Goal: Information Seeking & Learning: Learn about a topic

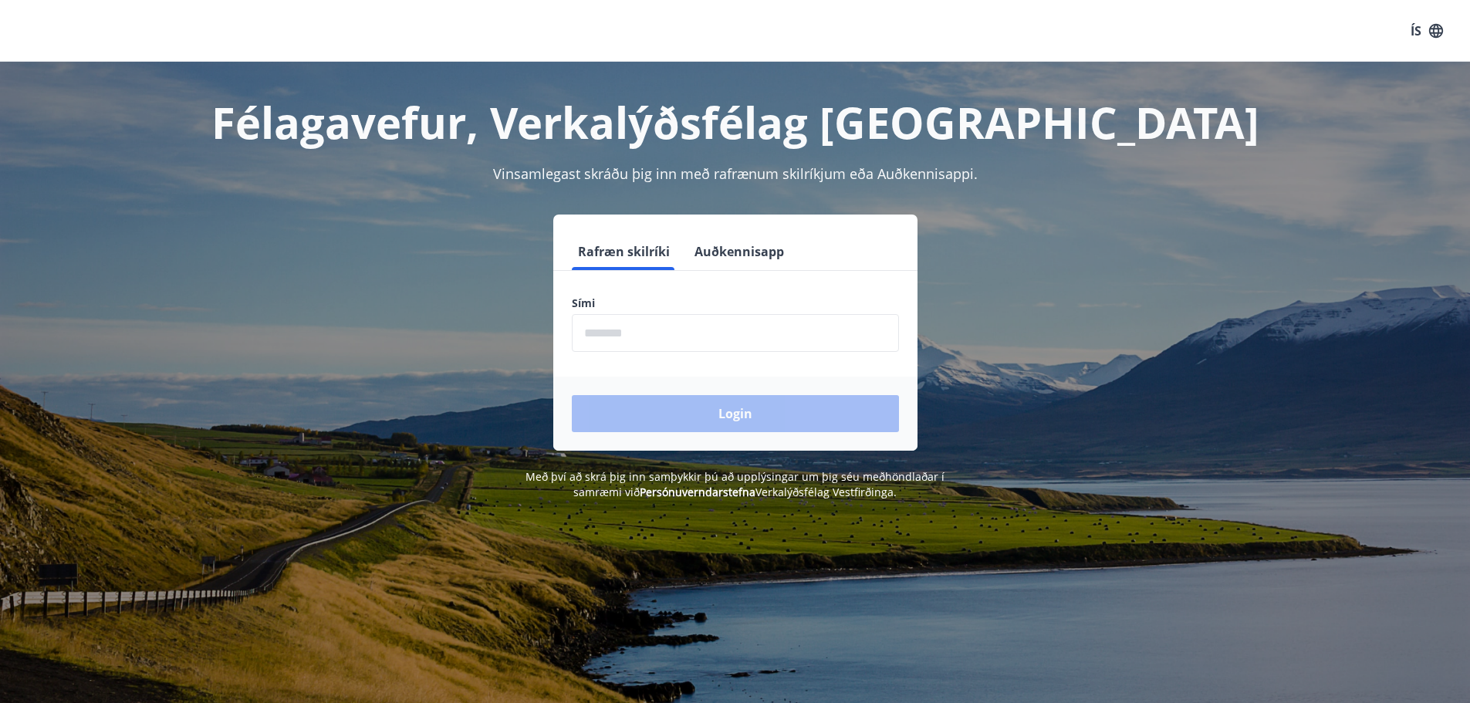
click at [635, 332] on input "phone" at bounding box center [735, 333] width 327 height 38
type input "********"
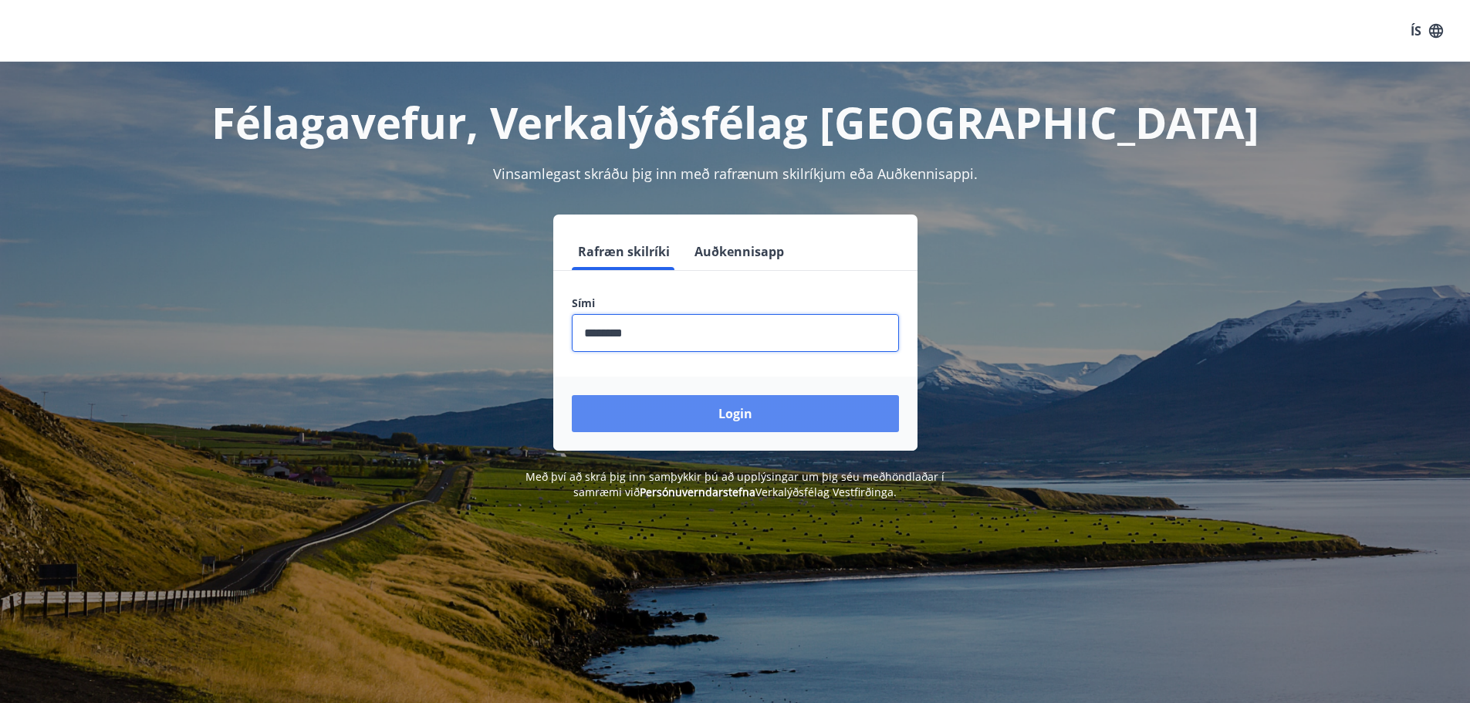
click at [712, 407] on button "Login" at bounding box center [735, 413] width 327 height 37
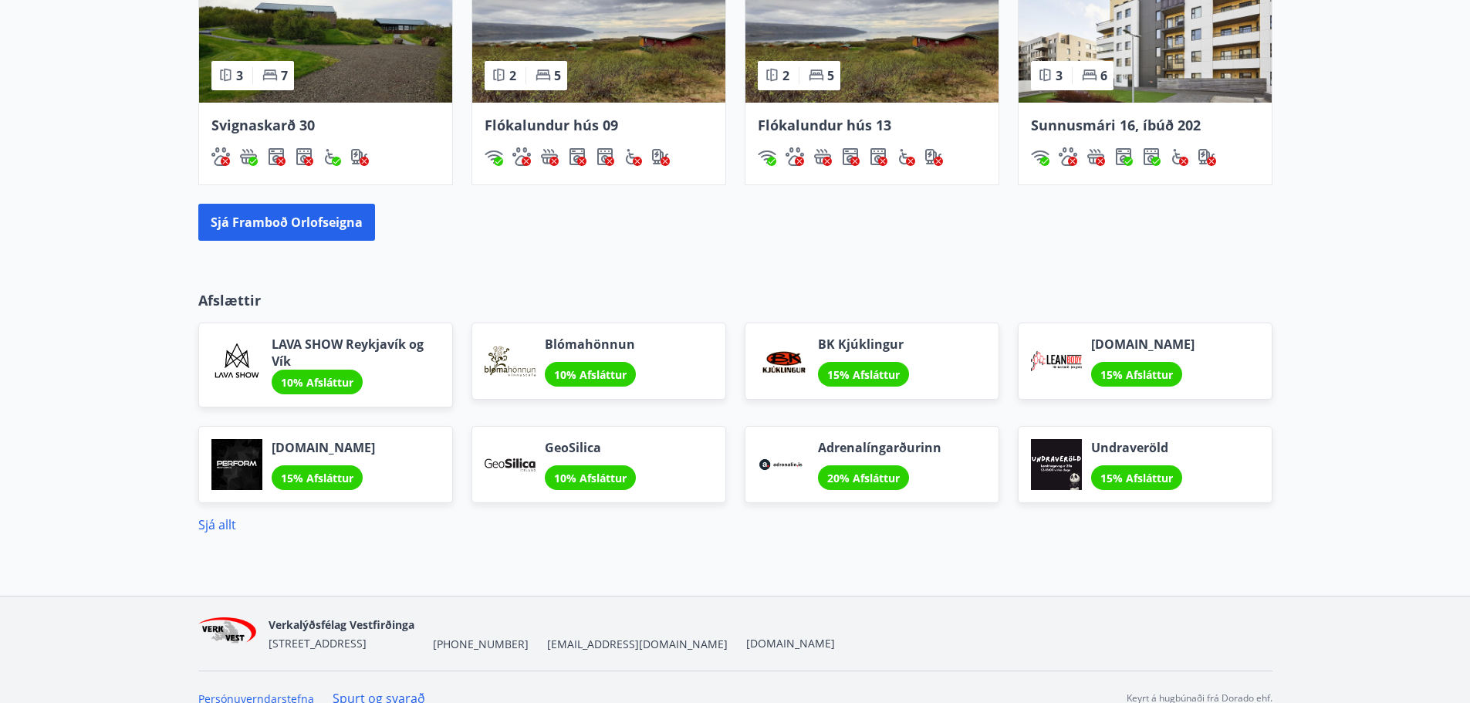
scroll to position [1157, 0]
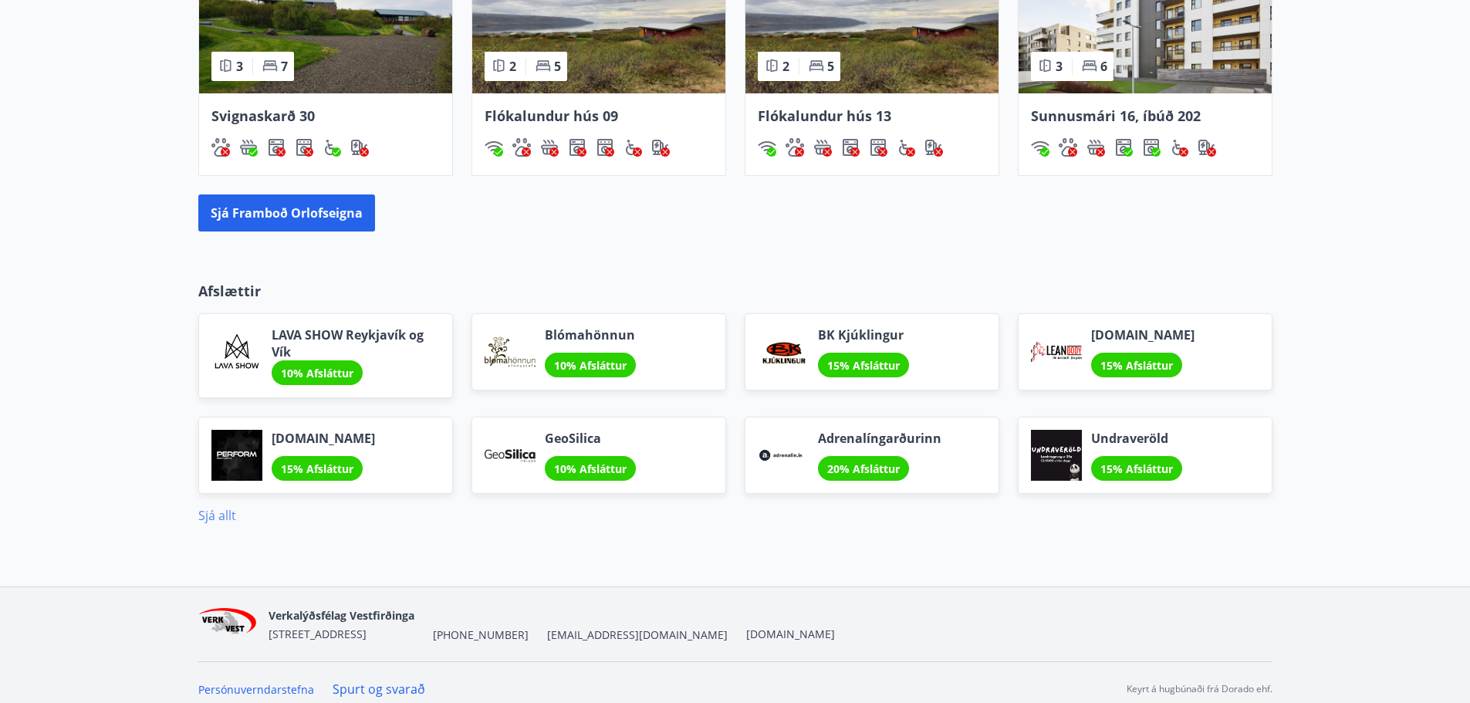
click at [204, 515] on link "Sjá allt" at bounding box center [217, 515] width 38 height 17
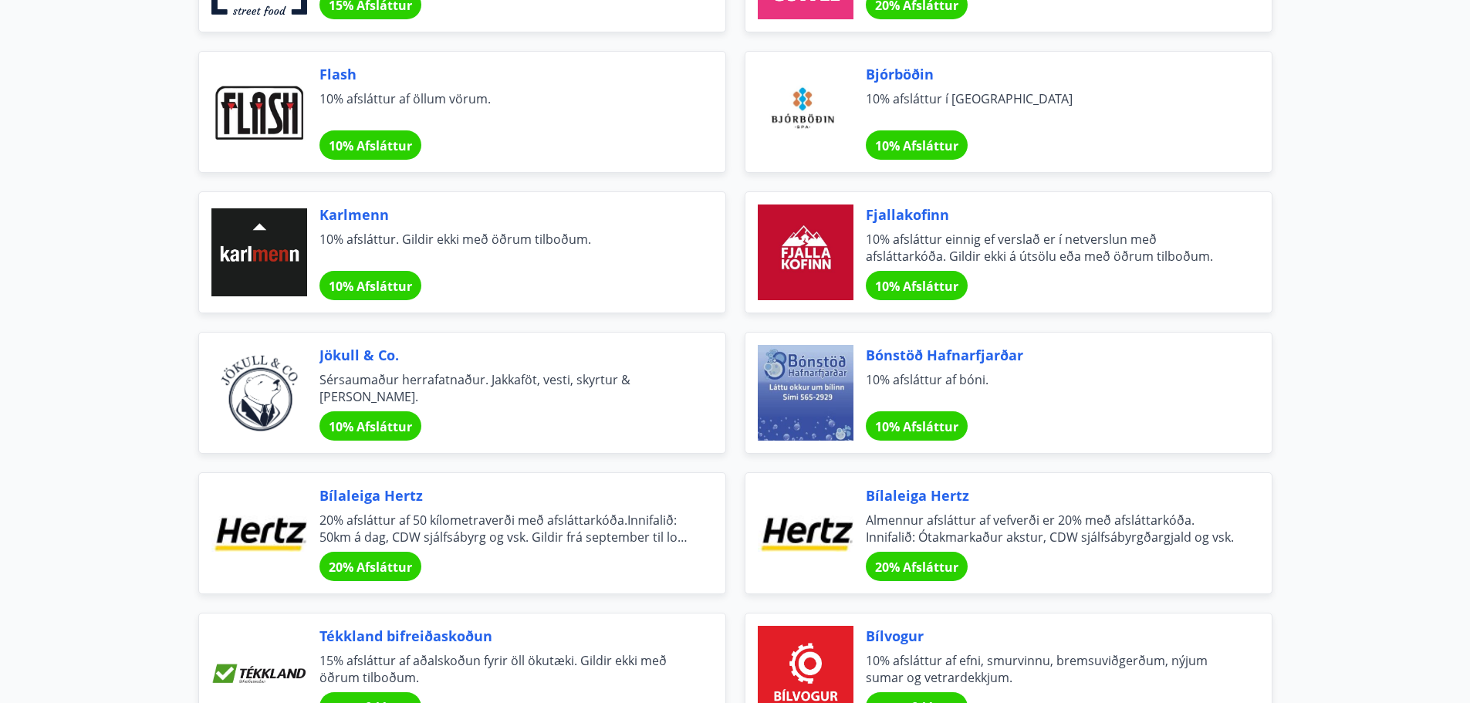
scroll to position [5006, 0]
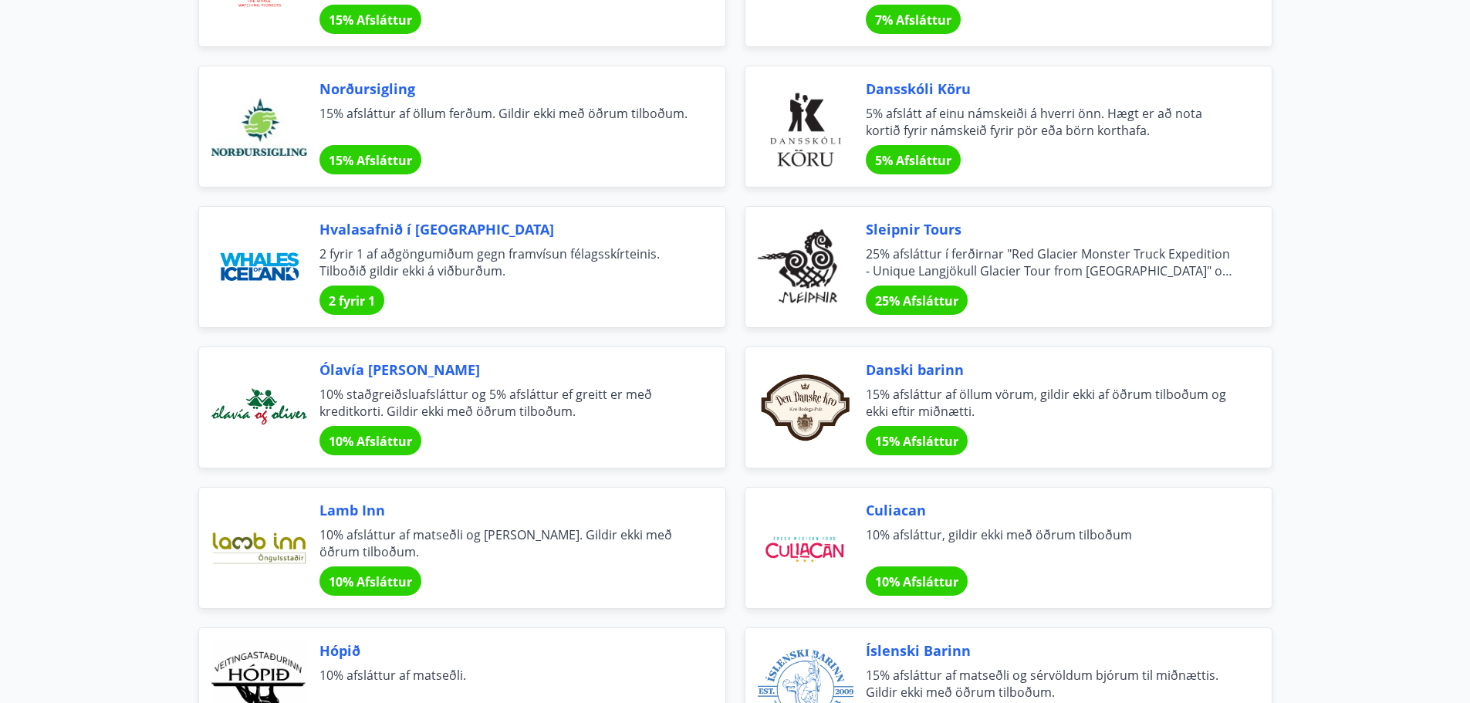
scroll to position [3309, 0]
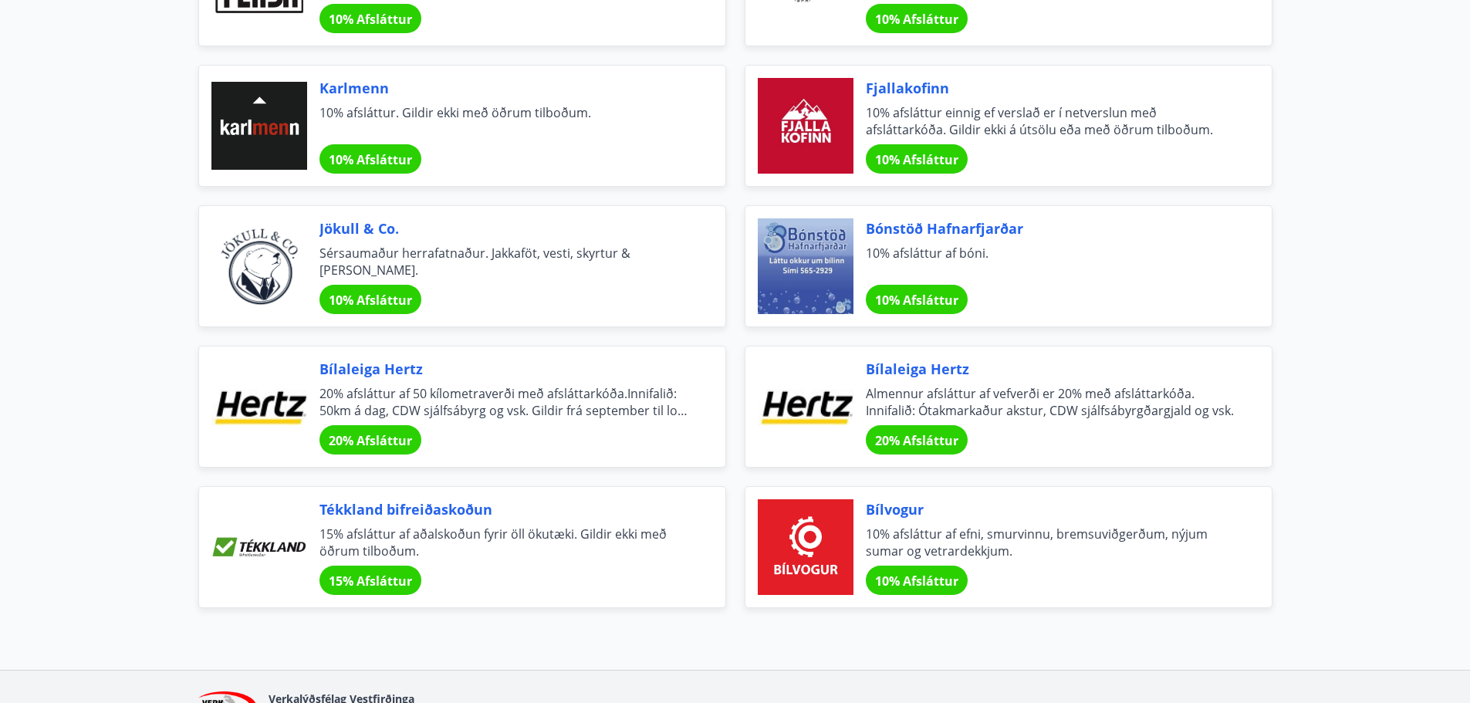
scroll to position [5006, 0]
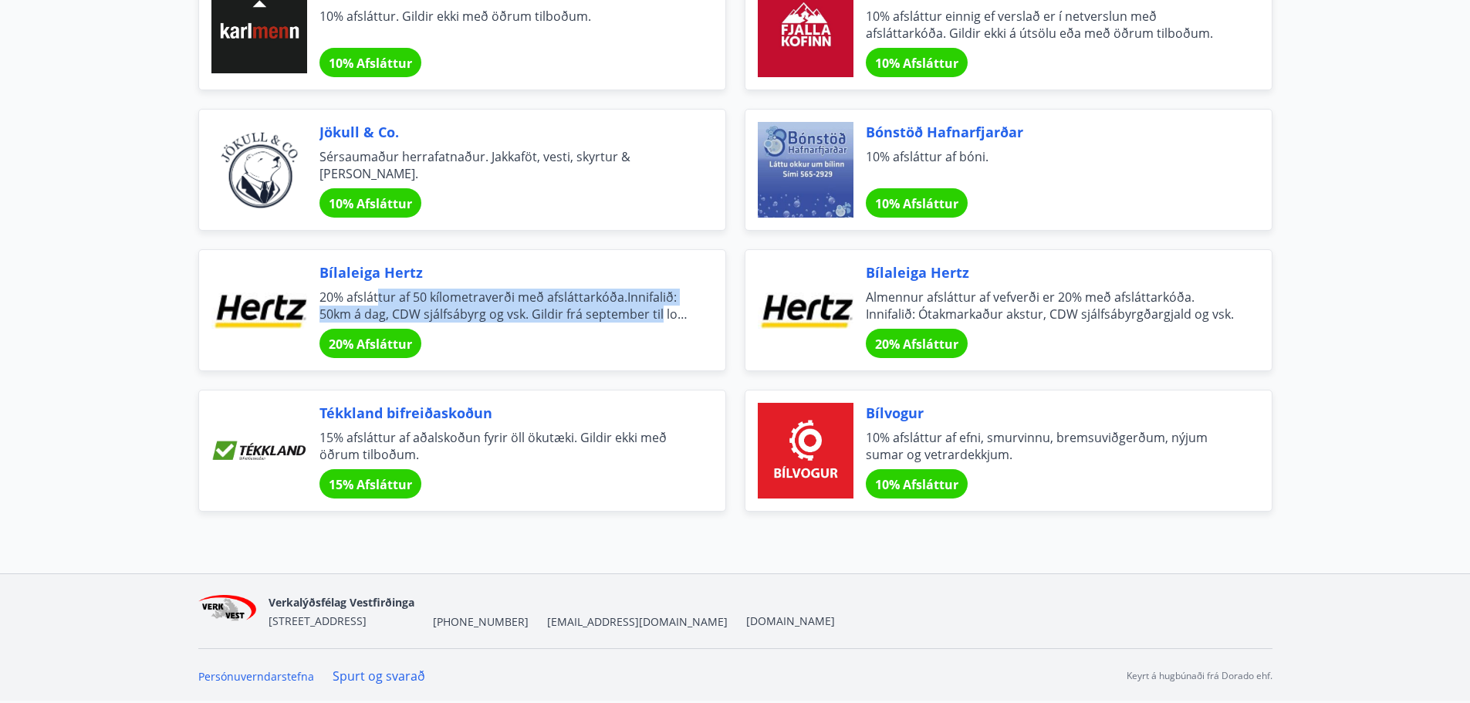
drag, startPoint x: 377, startPoint y: 288, endPoint x: 659, endPoint y: 319, distance: 283.3
click at [659, 319] on div "Bílaleiga Hertz 20% afsláttur af 50 kílometraverði með afsláttarkóða.Innifalið:…" at bounding box center [503, 310] width 369 height 96
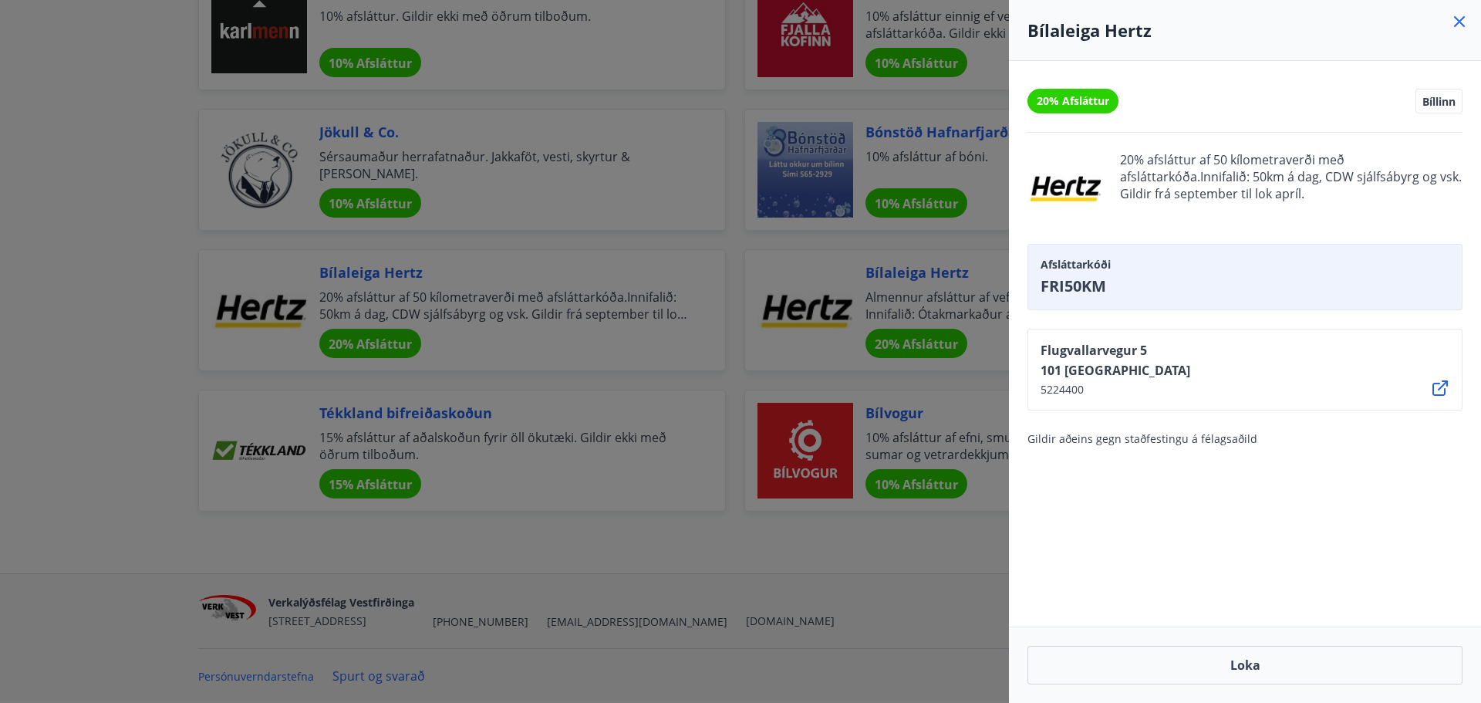
click at [676, 319] on div at bounding box center [740, 351] width 1481 height 703
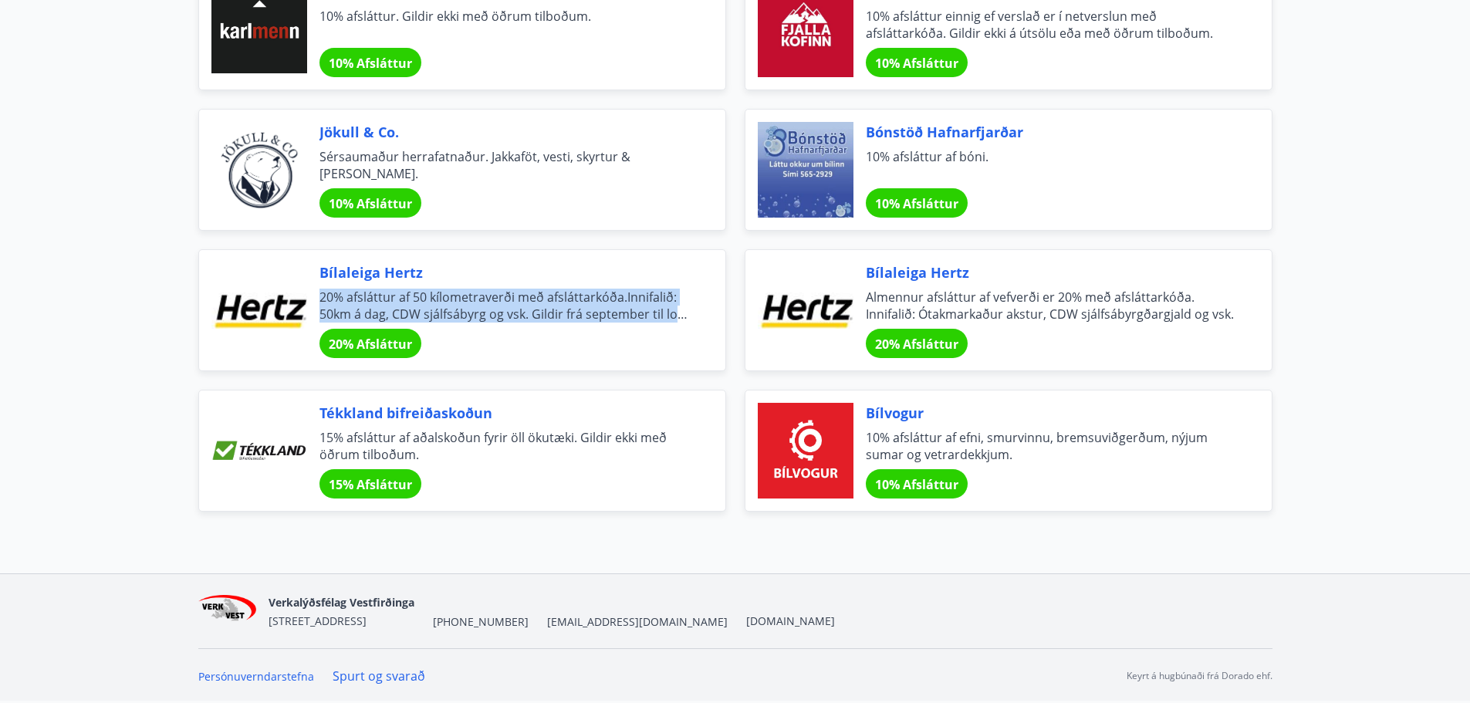
drag, startPoint x: 676, startPoint y: 309, endPoint x: 313, endPoint y: 296, distance: 362.8
click at [313, 296] on div "Bílaleiga Hertz 20% afsláttur af 50 kílometraverði með afsláttarkóða.Innifalið:…" at bounding box center [462, 310] width 528 height 122
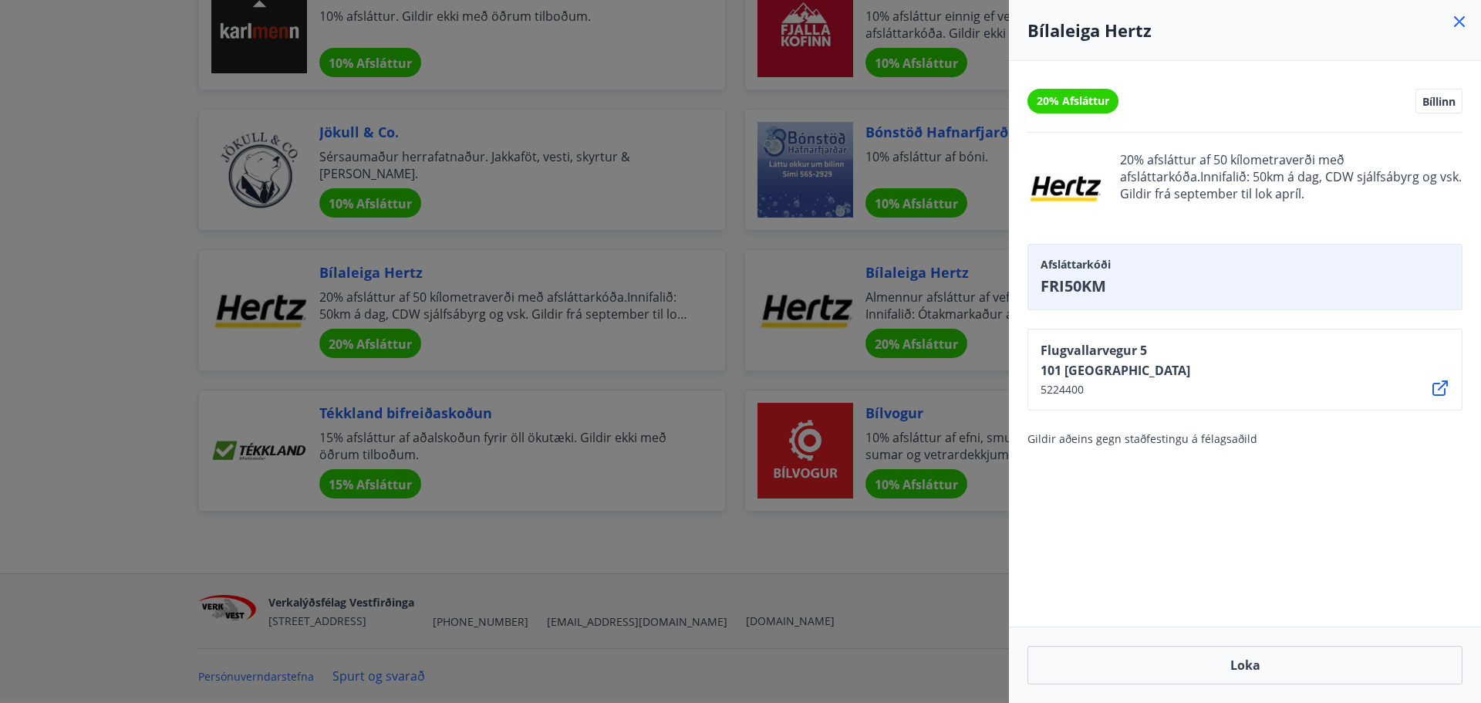
click at [313, 296] on div at bounding box center [740, 351] width 1481 height 703
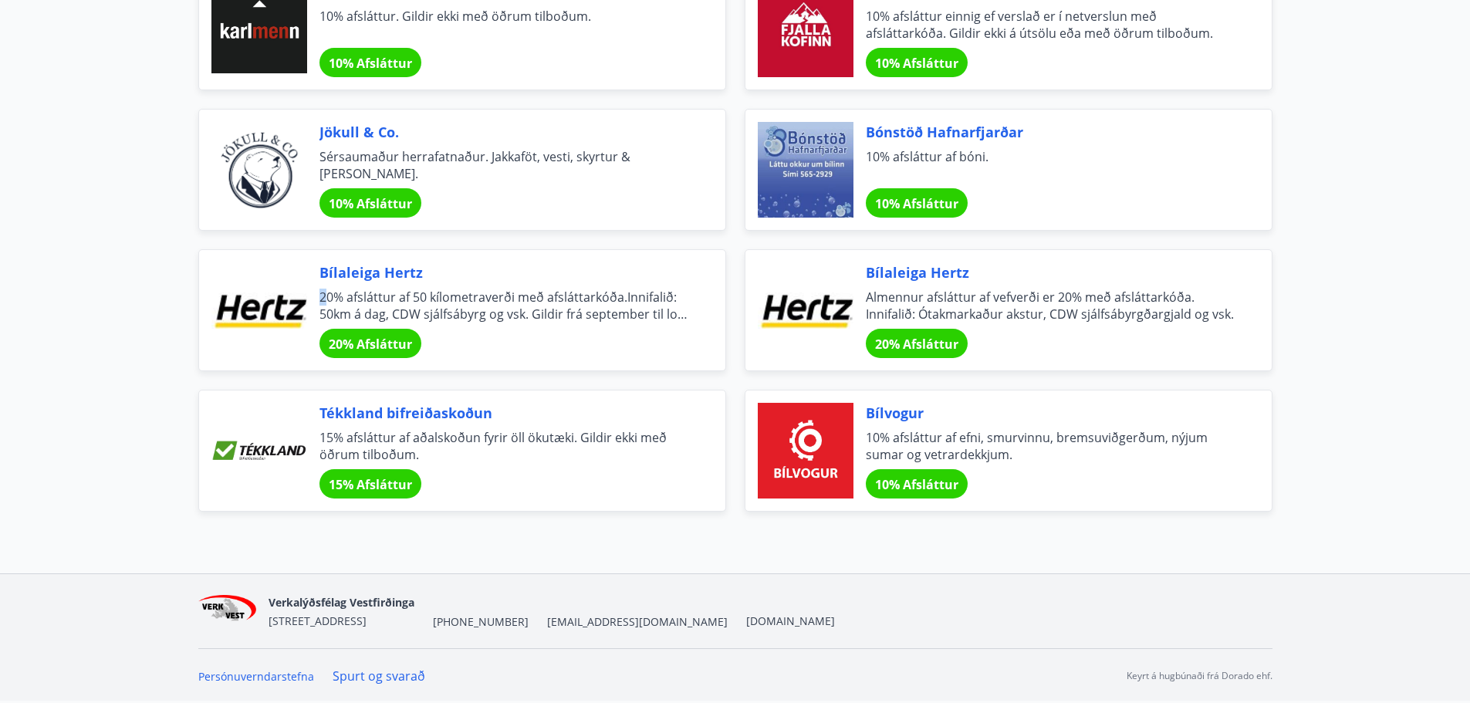
drag, startPoint x: 324, startPoint y: 295, endPoint x: 471, endPoint y: 285, distance: 147.0
click at [471, 285] on div "Bílaleiga Hertz 20% afsláttur af 50 kílometraverði með afsláttarkóða.Innifalið:…" at bounding box center [503, 310] width 369 height 96
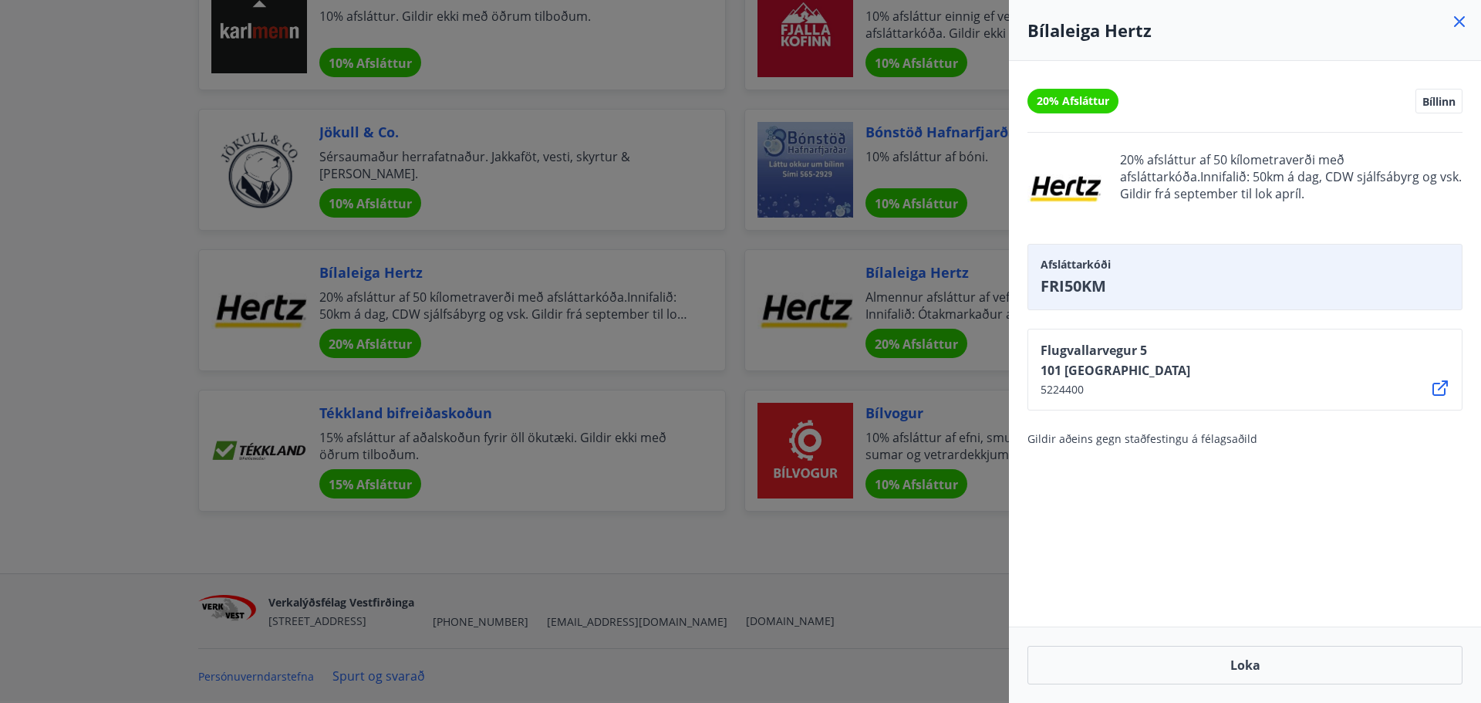
click at [183, 321] on div at bounding box center [740, 351] width 1481 height 703
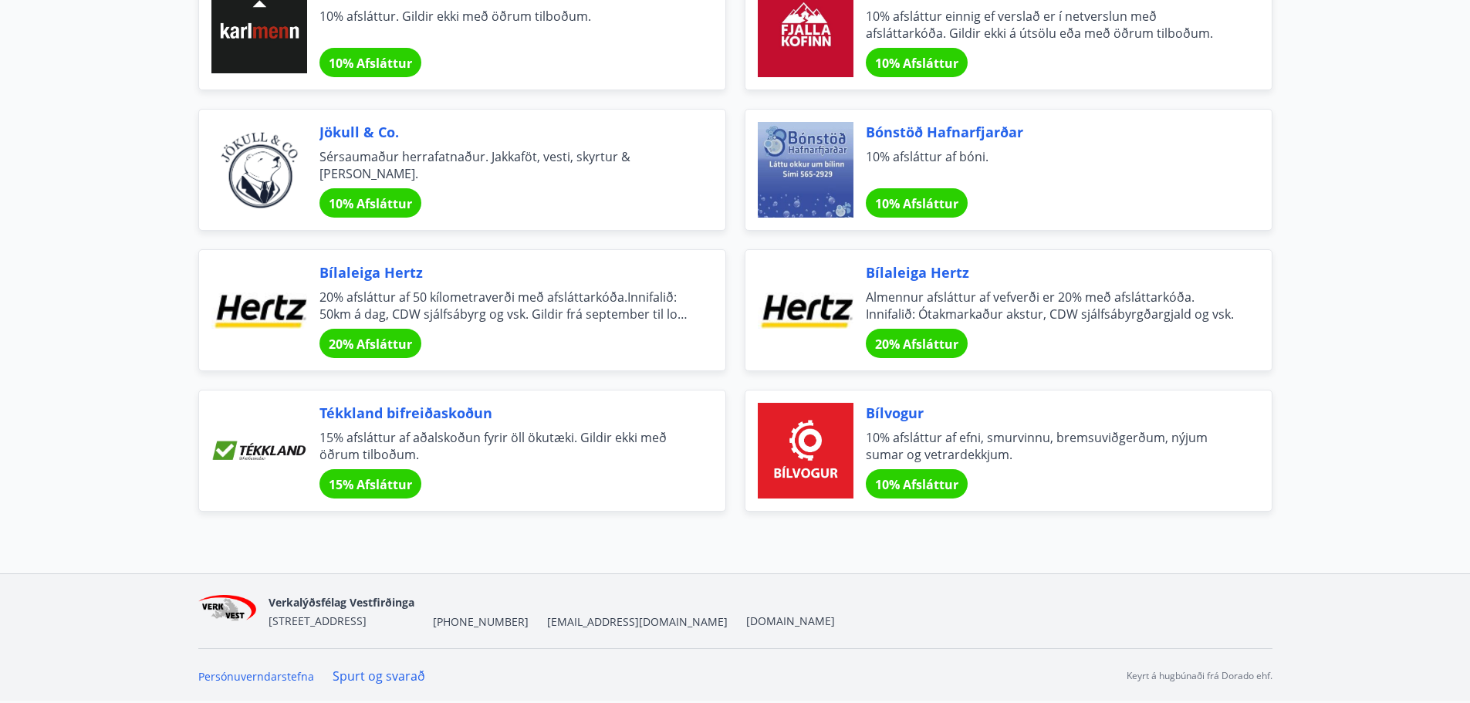
click at [1146, 309] on span "Almennur afsláttur af vefverði er 20% með afsláttarkóða. Innifalið: Ótakmarkaðu…" at bounding box center [1050, 306] width 369 height 34
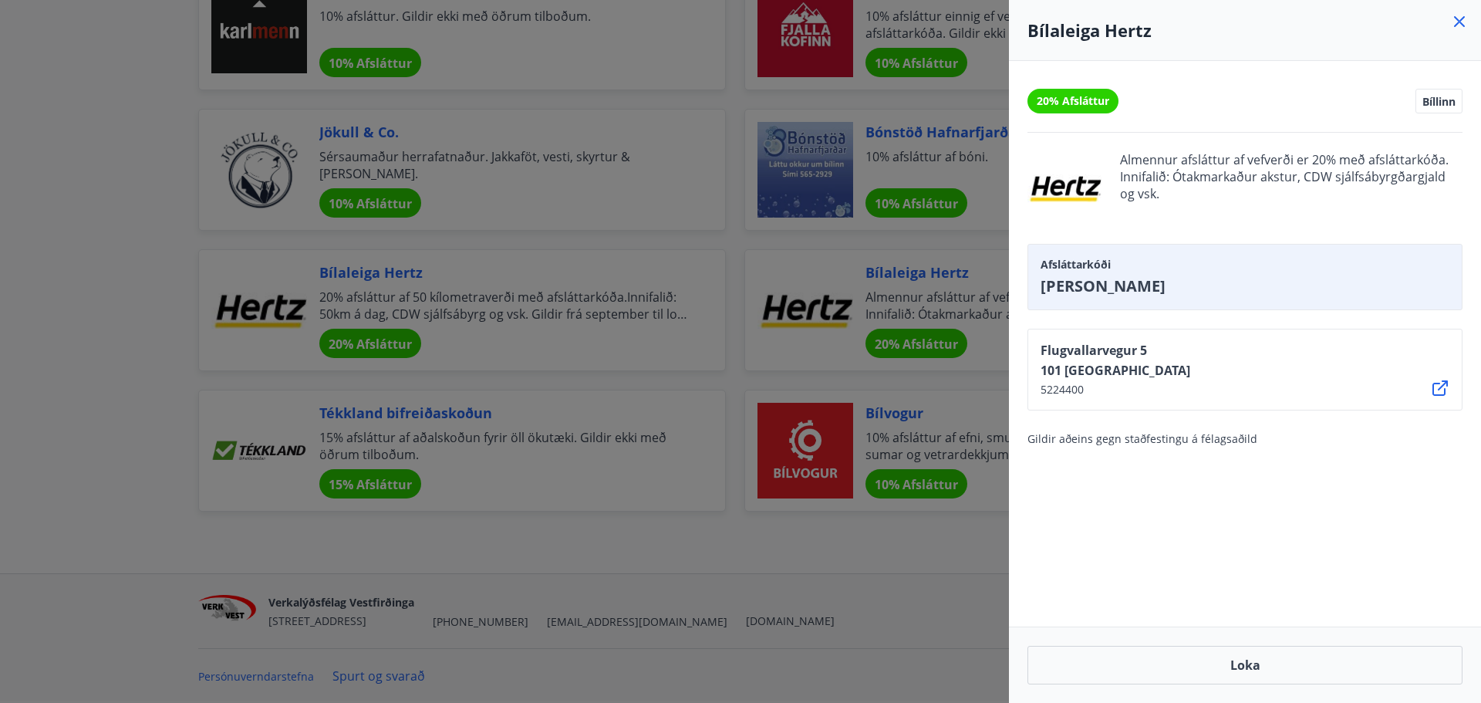
click at [75, 256] on div at bounding box center [740, 351] width 1481 height 703
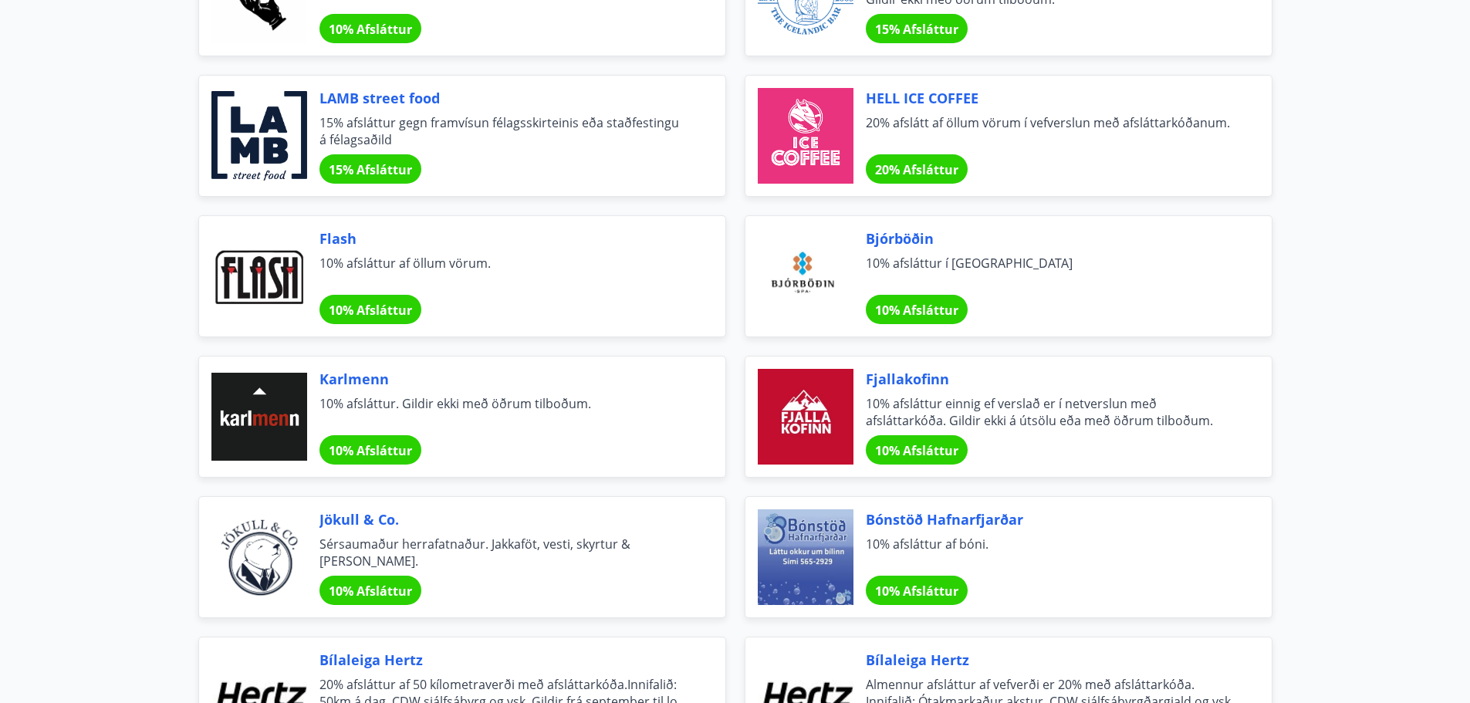
scroll to position [4466, 0]
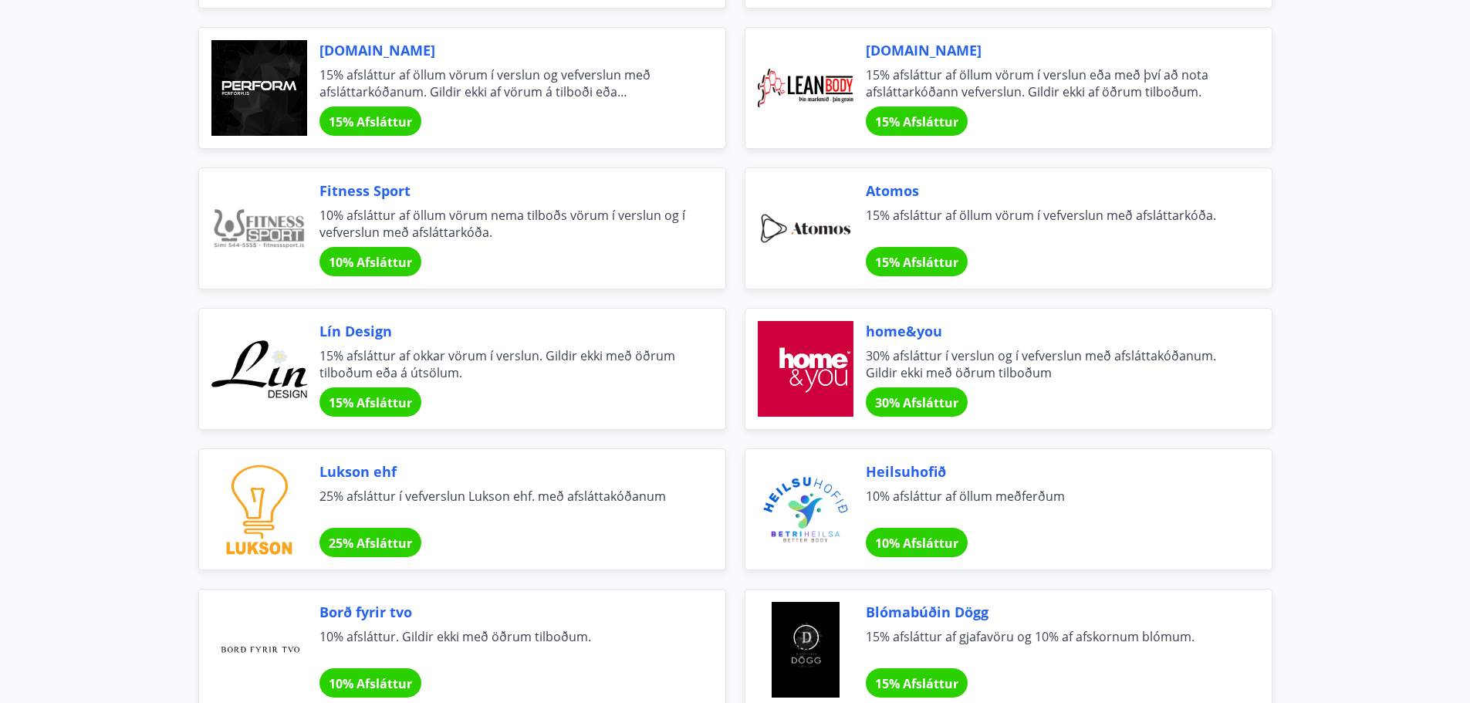
scroll to position [0, 0]
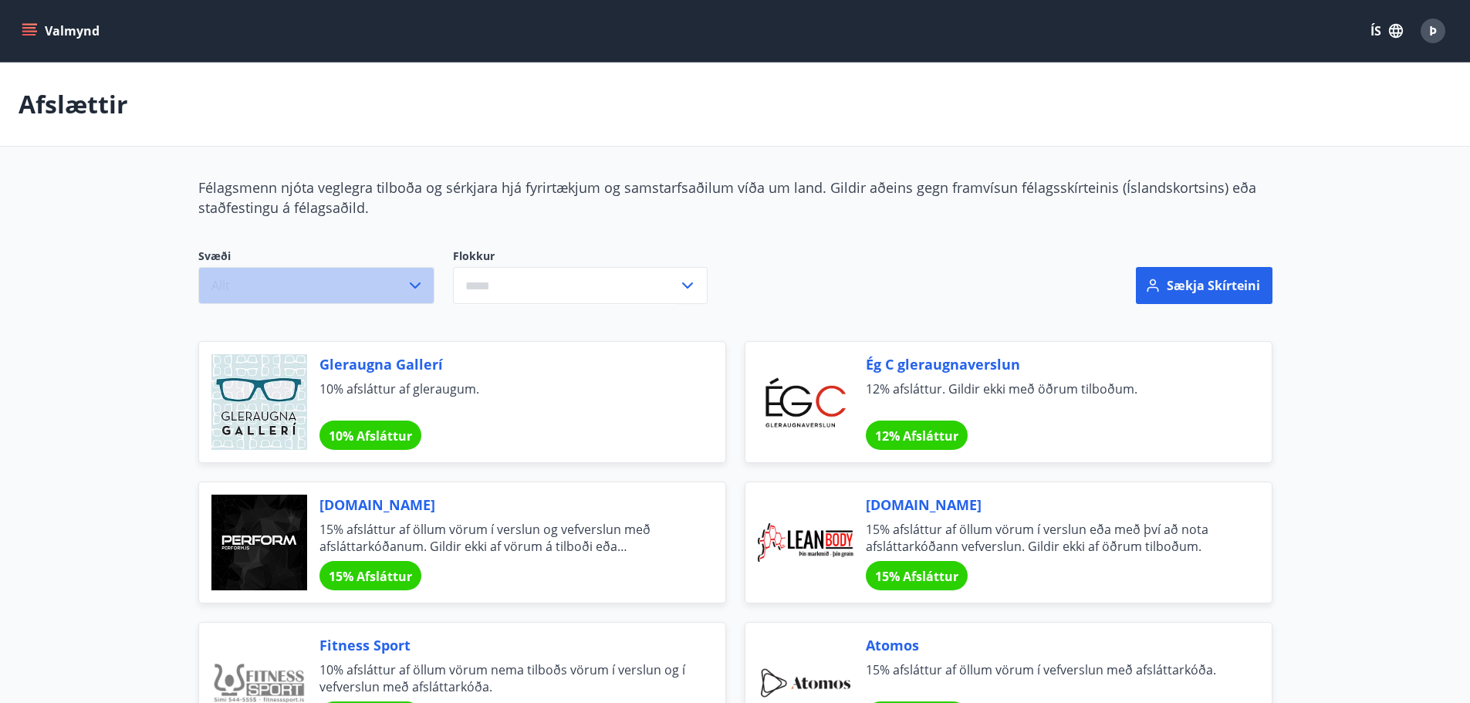
click at [282, 292] on button "Allt" at bounding box center [316, 285] width 236 height 37
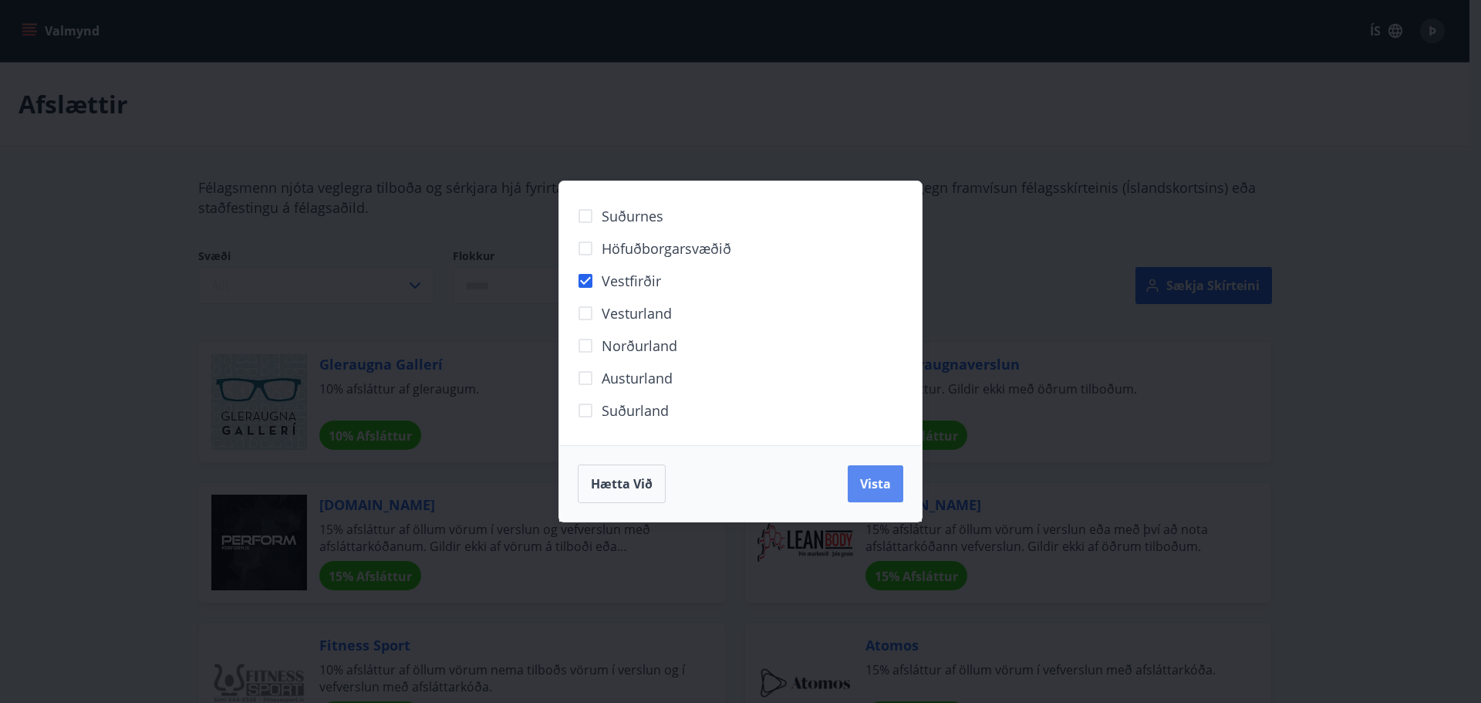
click at [867, 491] on span "Vista" at bounding box center [875, 483] width 31 height 17
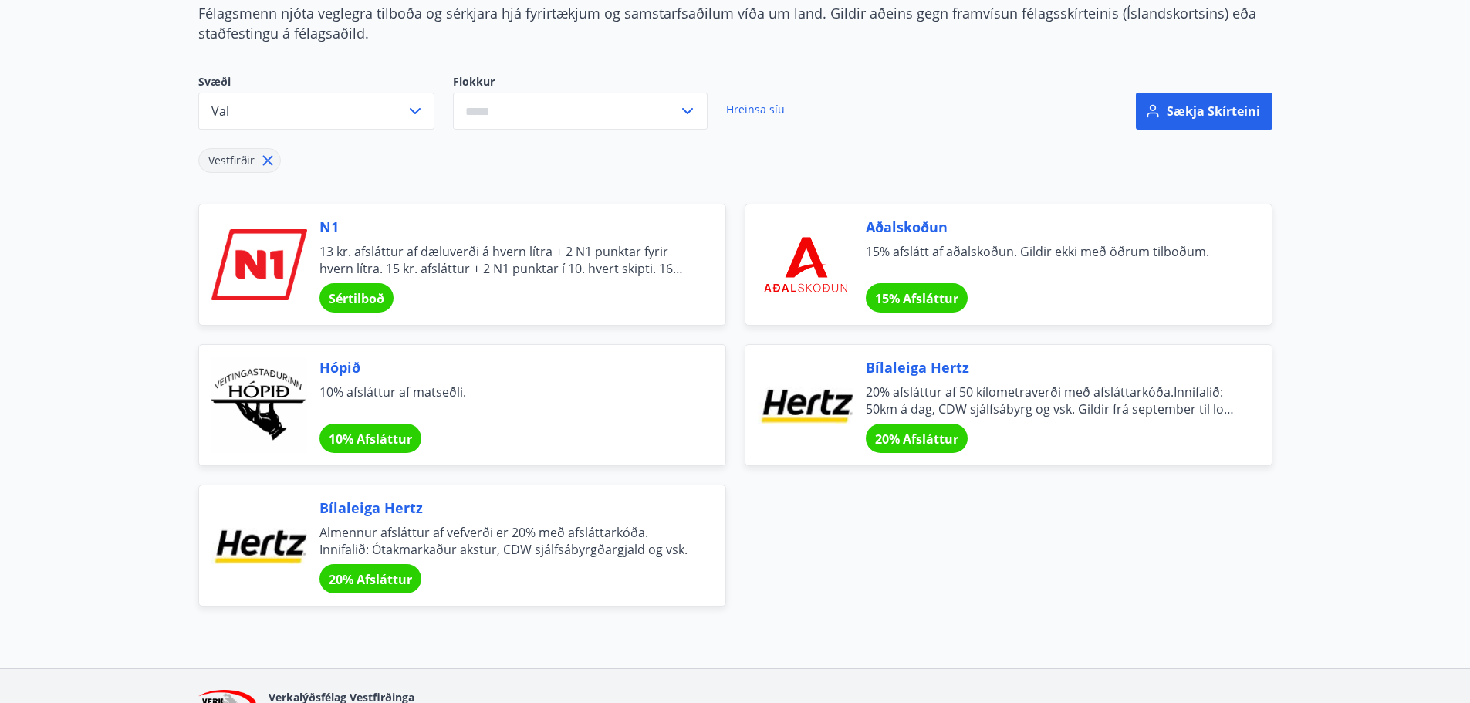
scroll to position [231, 0]
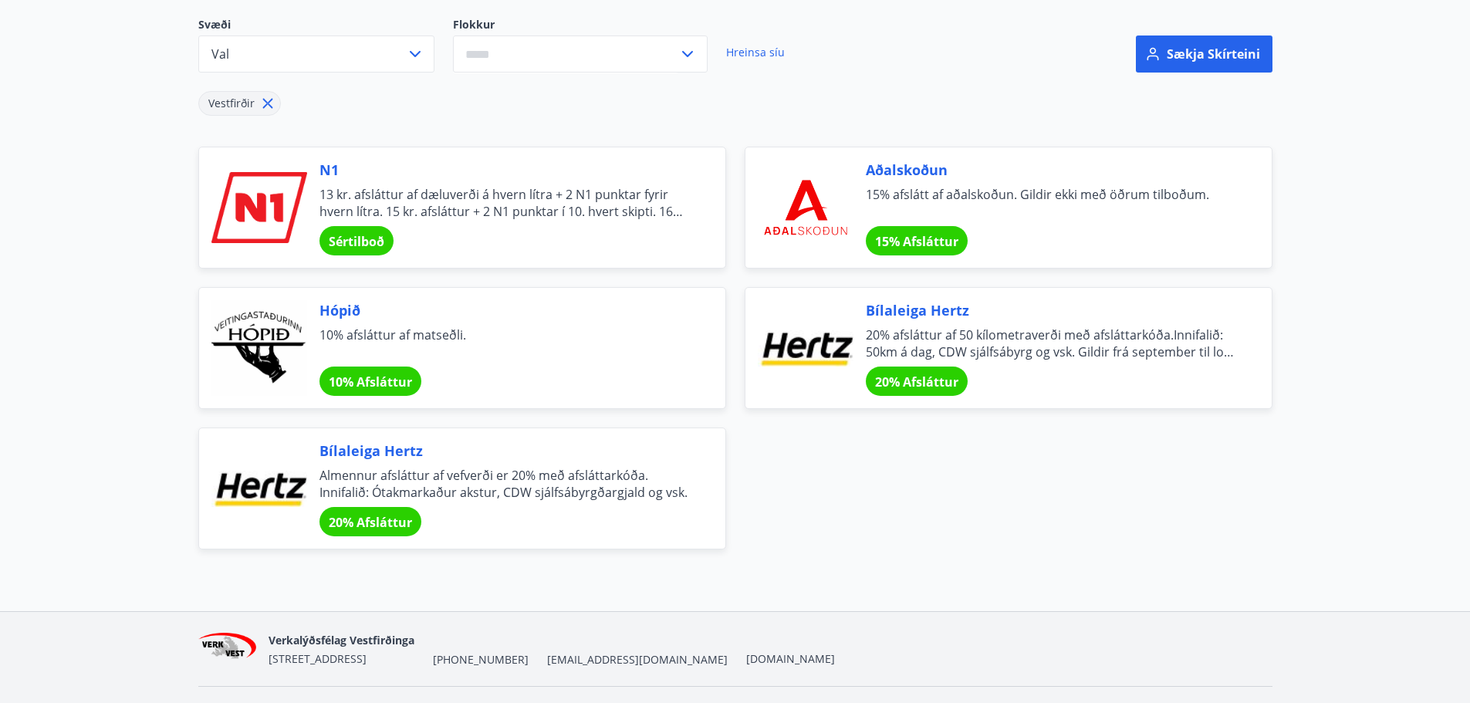
click at [365, 236] on span "Sértilboð" at bounding box center [357, 241] width 56 height 17
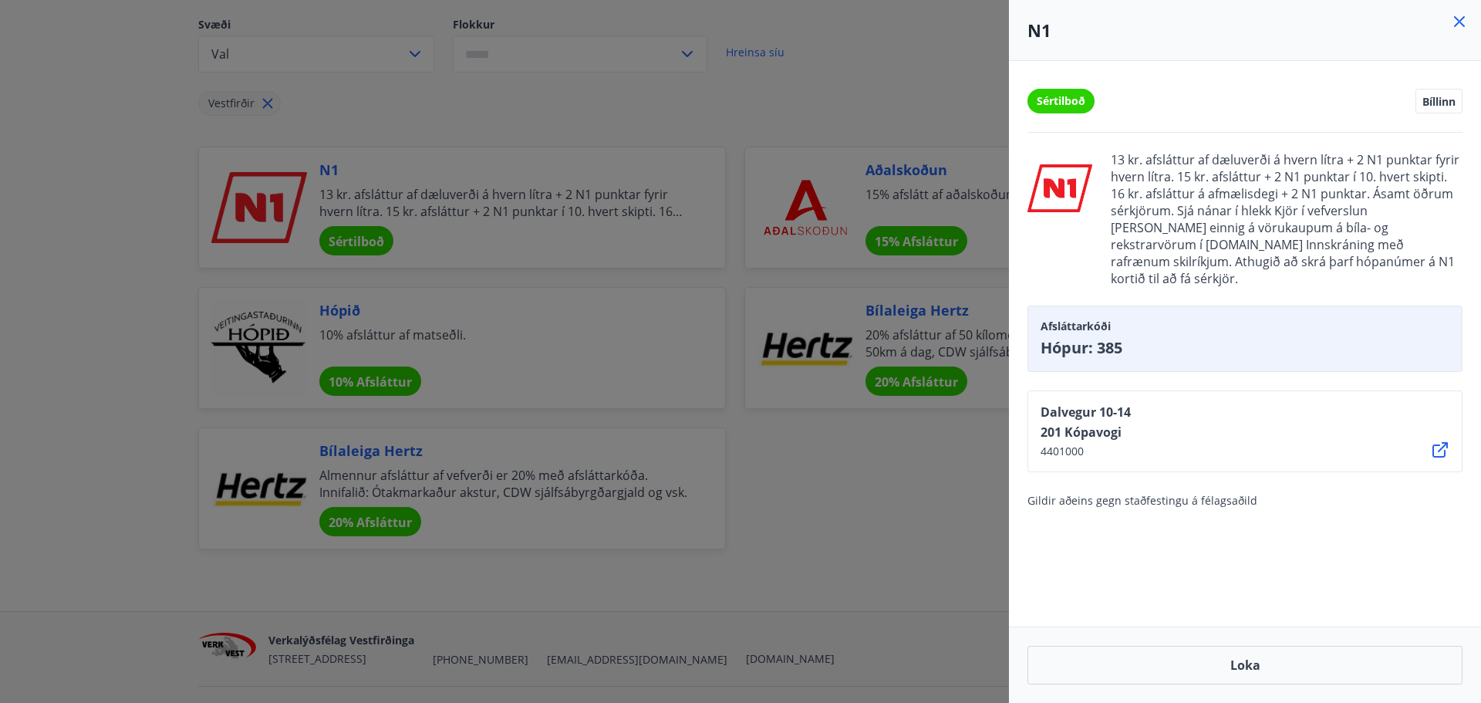
click at [103, 377] on div at bounding box center [740, 351] width 1481 height 703
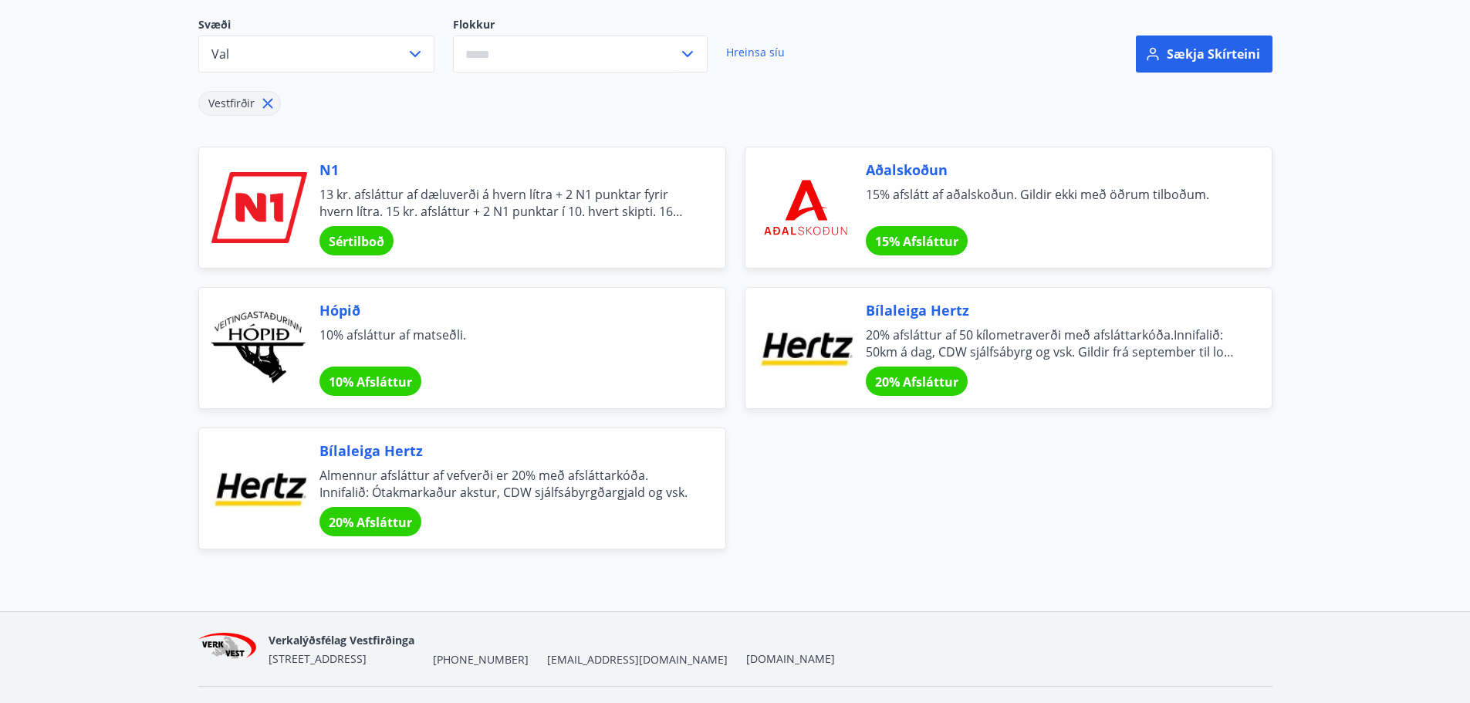
click at [170, 305] on main "Afslættir Félagsmenn njóta veglegra tilboða og sérkjara hjá fyrirtækjum og sams…" at bounding box center [735, 190] width 1470 height 718
click at [113, 413] on main "Afslættir Félagsmenn njóta veglegra tilboða og sérkjara hjá fyrirtækjum og sams…" at bounding box center [735, 190] width 1470 height 718
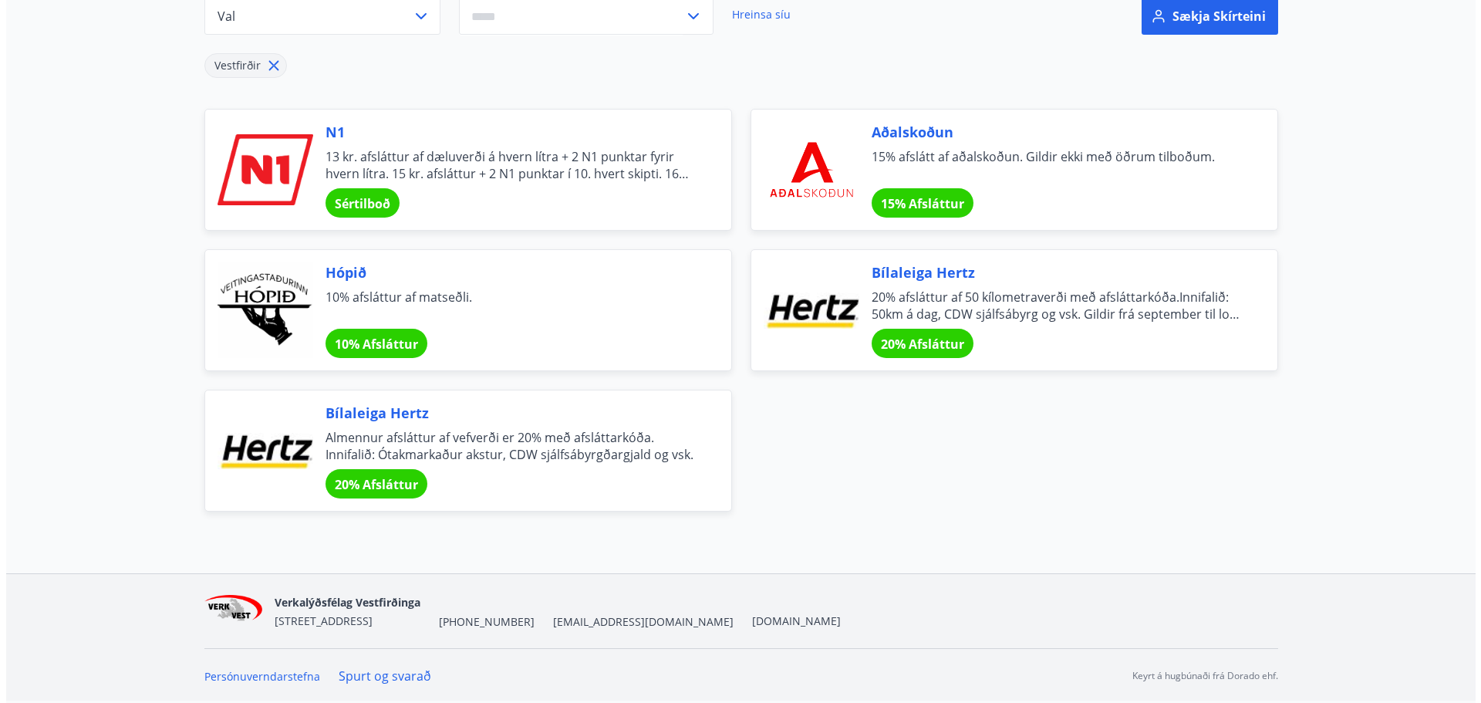
scroll to position [0, 0]
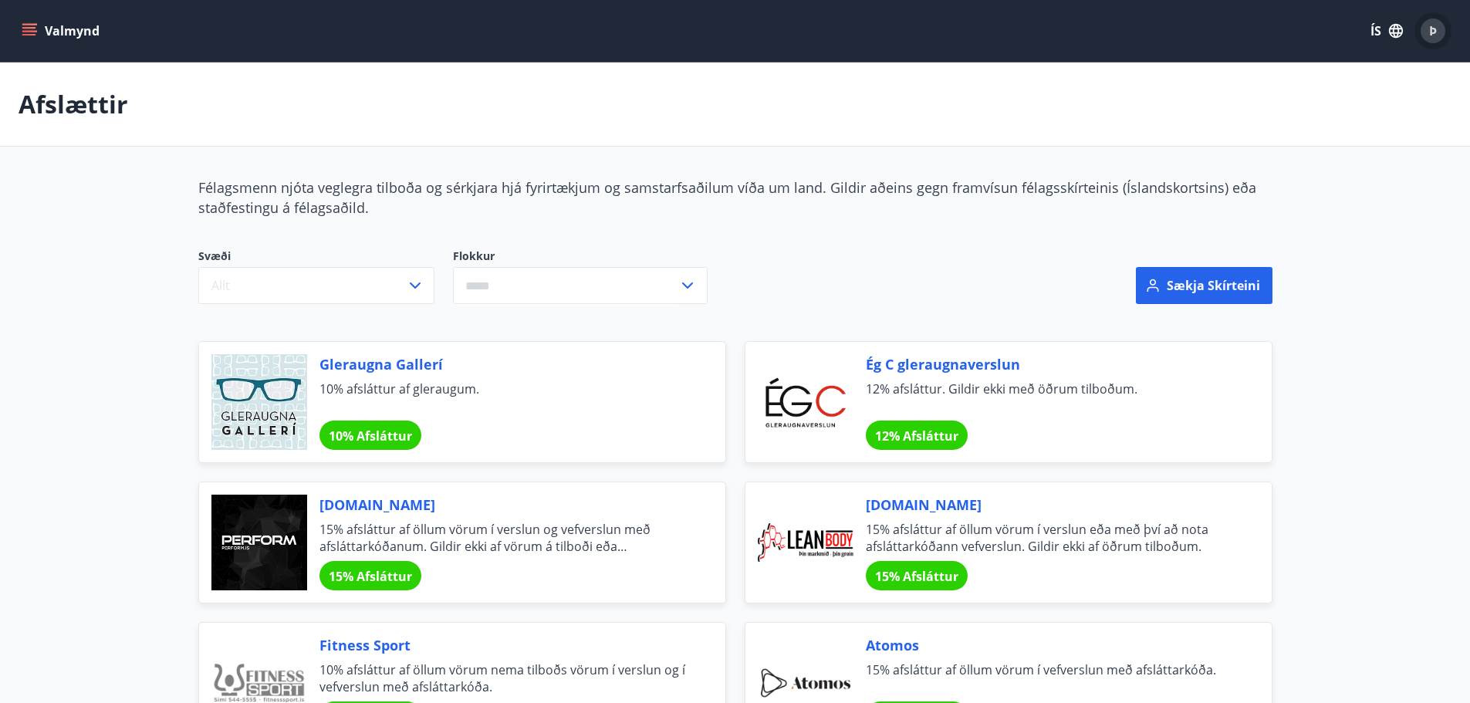
click at [1432, 32] on span "Þ" at bounding box center [1433, 30] width 8 height 17
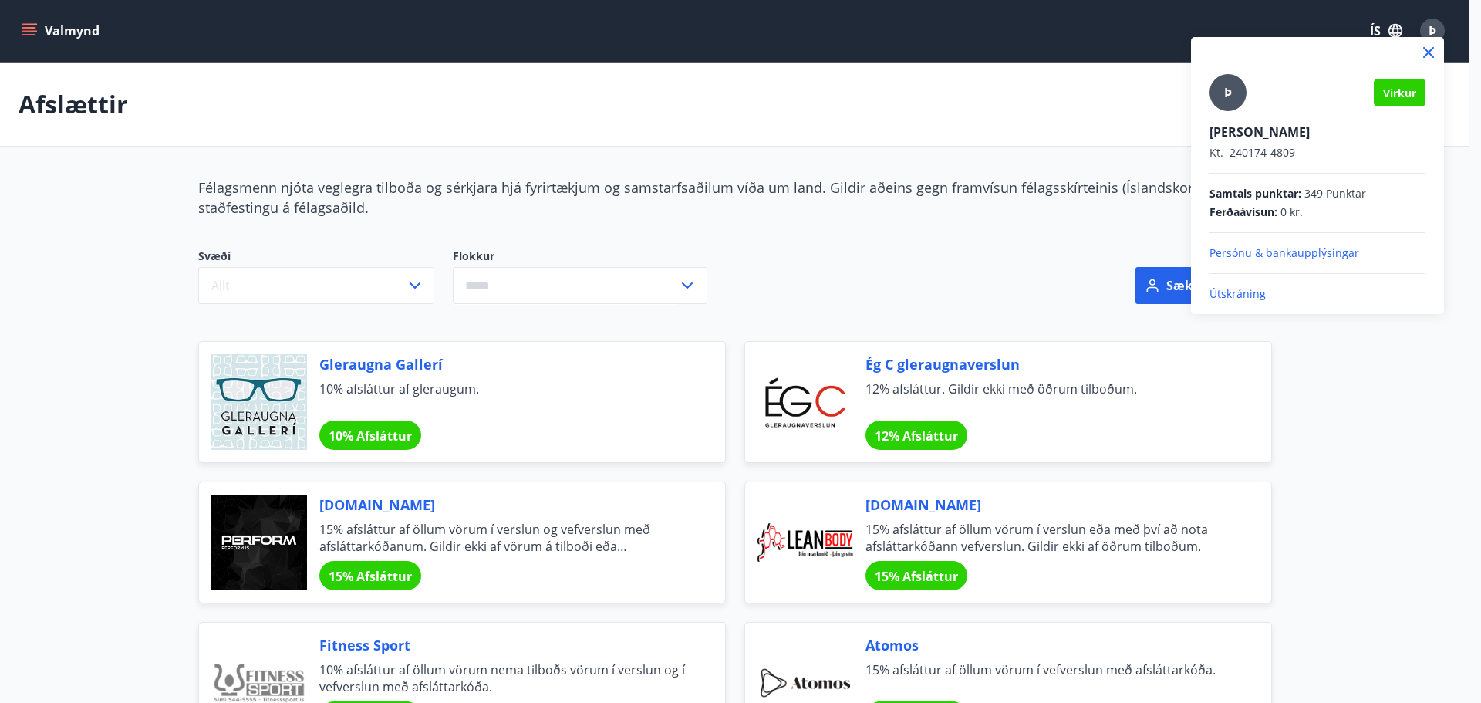
click at [1240, 297] on p "Útskráning" at bounding box center [1318, 293] width 216 height 15
